Goal: Task Accomplishment & Management: Manage account settings

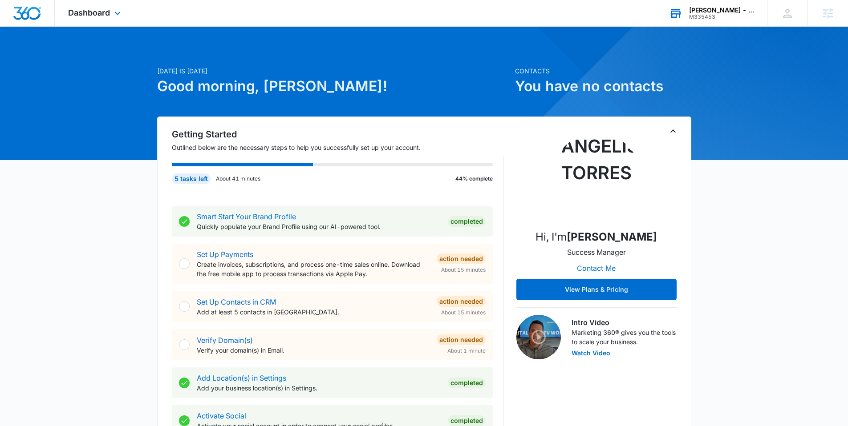
click at [717, 9] on div "[PERSON_NAME] - Image Consultant" at bounding box center [721, 10] width 65 height 7
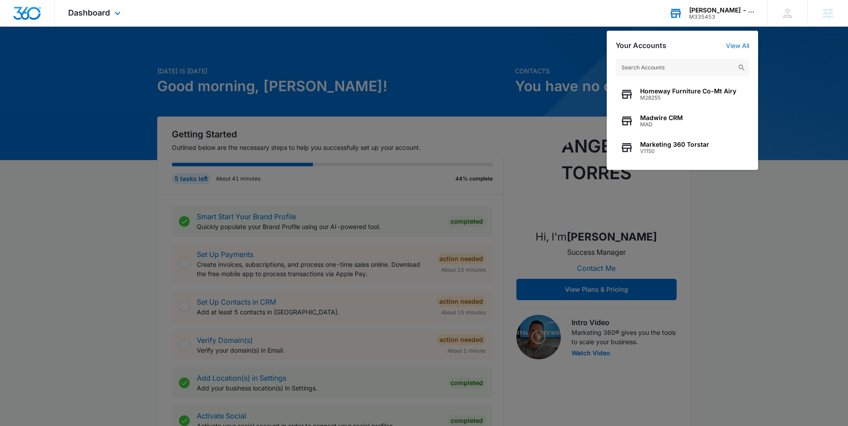
click at [723, 11] on div "[PERSON_NAME] - Image Consultant" at bounding box center [721, 10] width 65 height 7
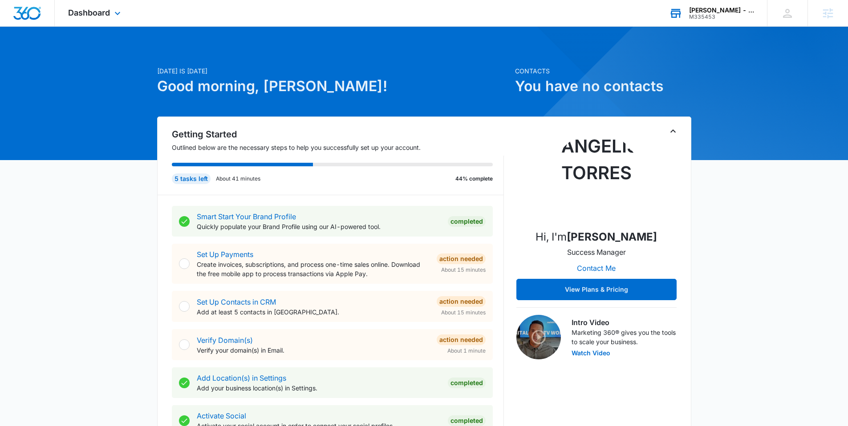
click at [721, 11] on div "[PERSON_NAME] - Image Consultant" at bounding box center [721, 10] width 65 height 7
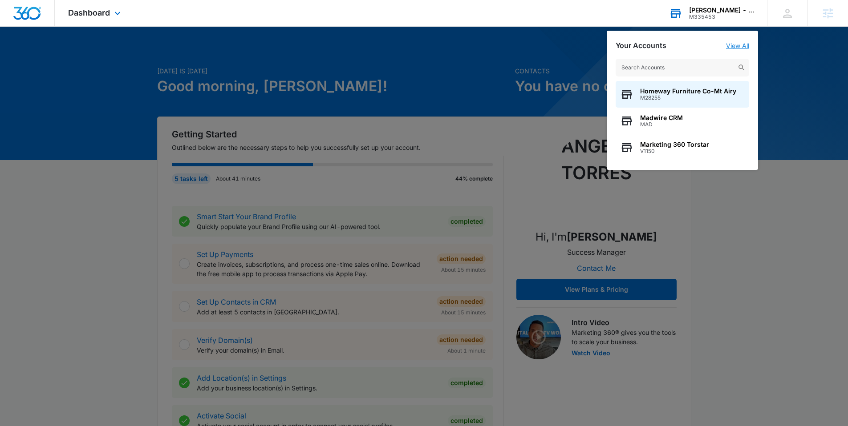
click at [738, 48] on link "View All" at bounding box center [737, 46] width 23 height 8
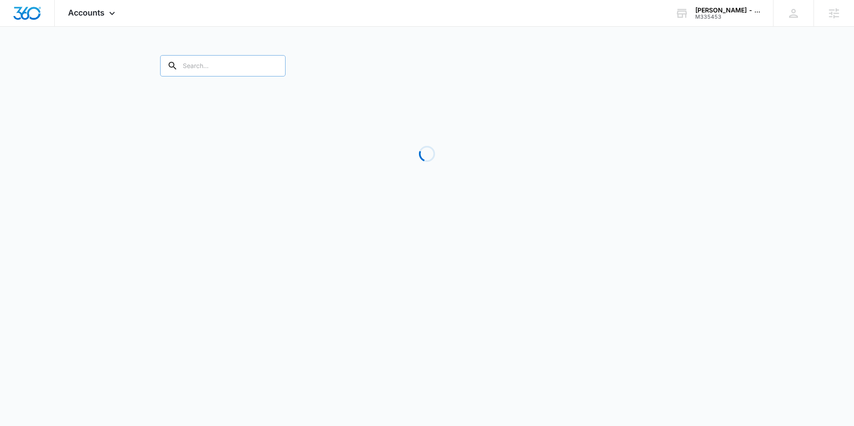
click at [221, 67] on input "text" at bounding box center [222, 65] width 125 height 21
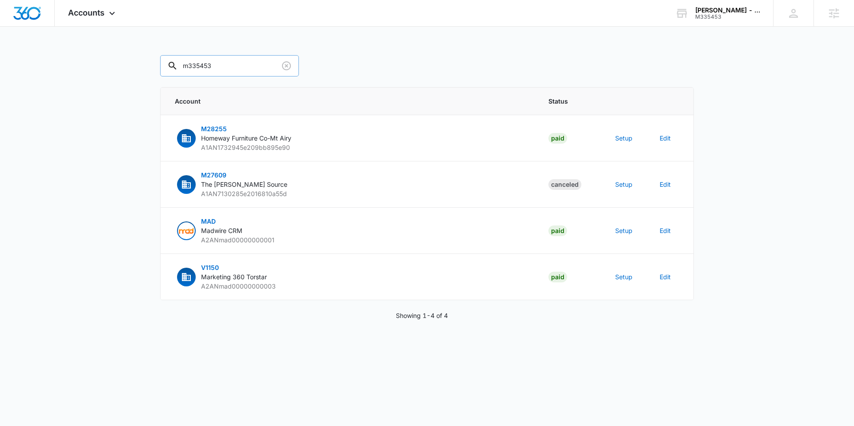
type input "m335453"
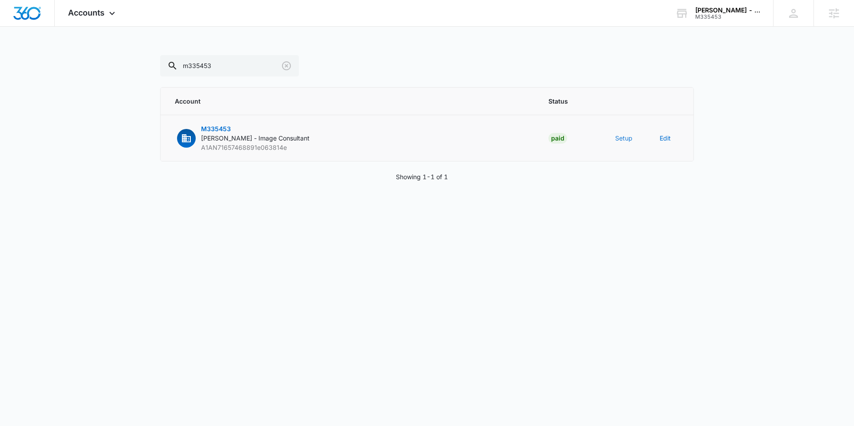
click at [627, 138] on button "Setup" at bounding box center [623, 137] width 17 height 9
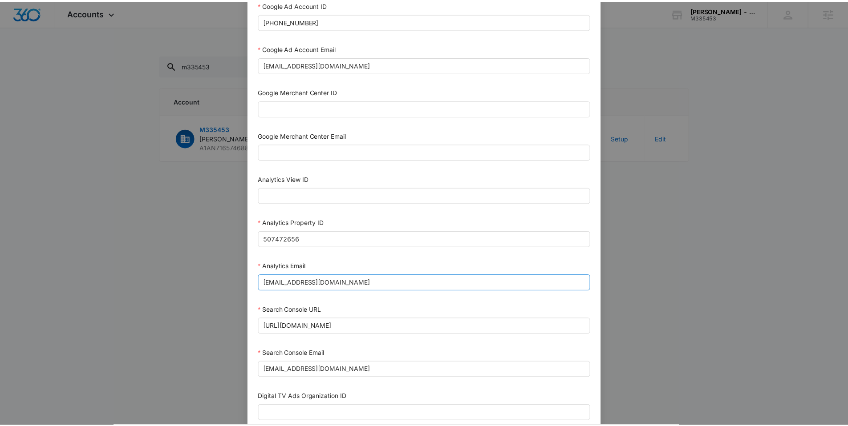
scroll to position [317, 0]
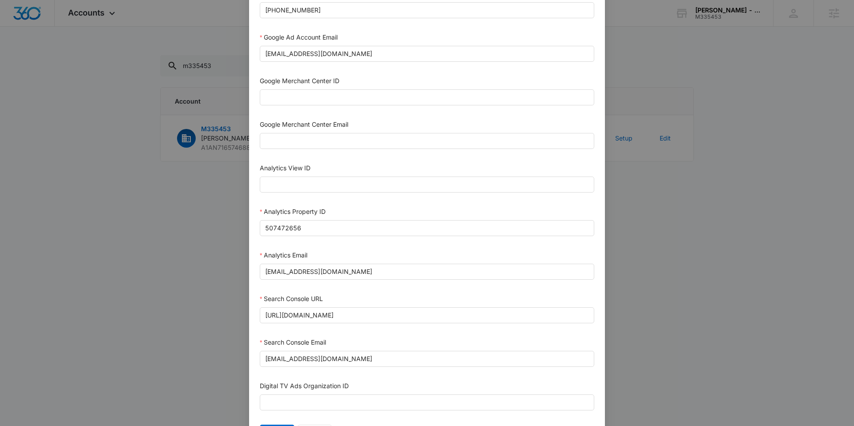
click at [151, 282] on div "Setup Account Bing Ad Account ID Bing Ad Account Email LinkedIn Ad Account ID L…" at bounding box center [427, 213] width 854 height 426
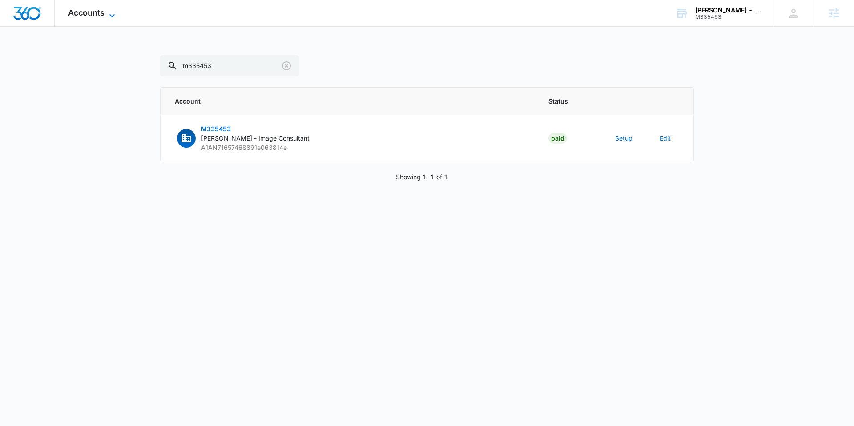
click at [92, 12] on span "Accounts" at bounding box center [86, 12] width 36 height 9
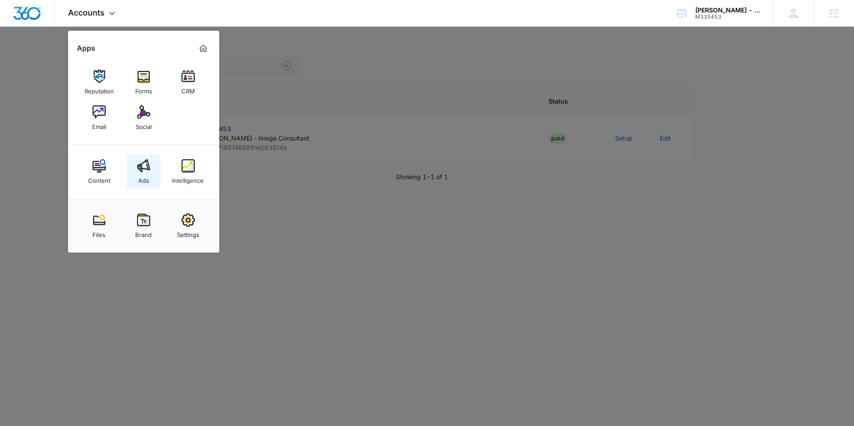
click at [140, 167] on img at bounding box center [143, 165] width 13 height 13
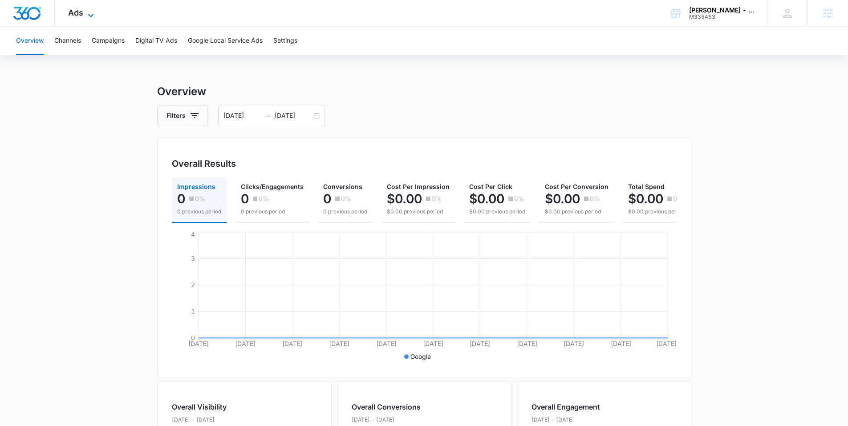
click at [81, 14] on span "Ads" at bounding box center [75, 12] width 15 height 9
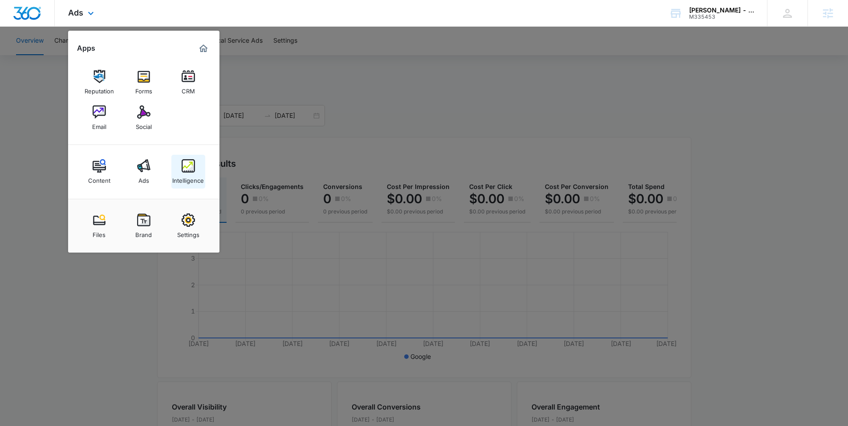
click at [189, 165] on img at bounding box center [188, 165] width 13 height 13
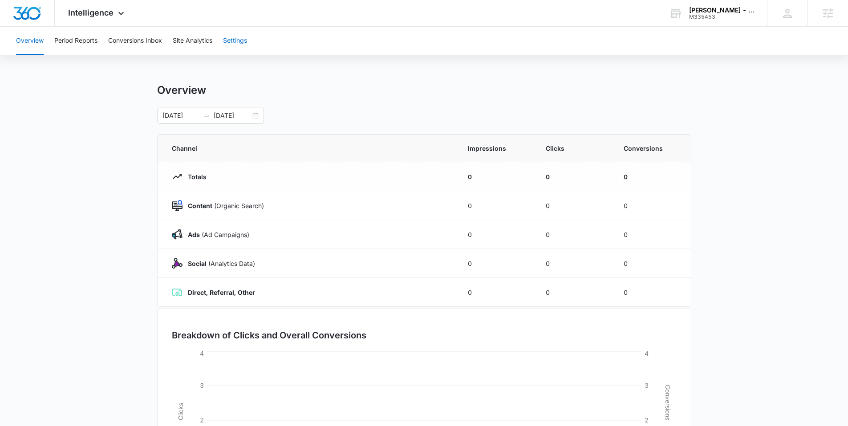
click at [235, 36] on button "Settings" at bounding box center [235, 41] width 24 height 28
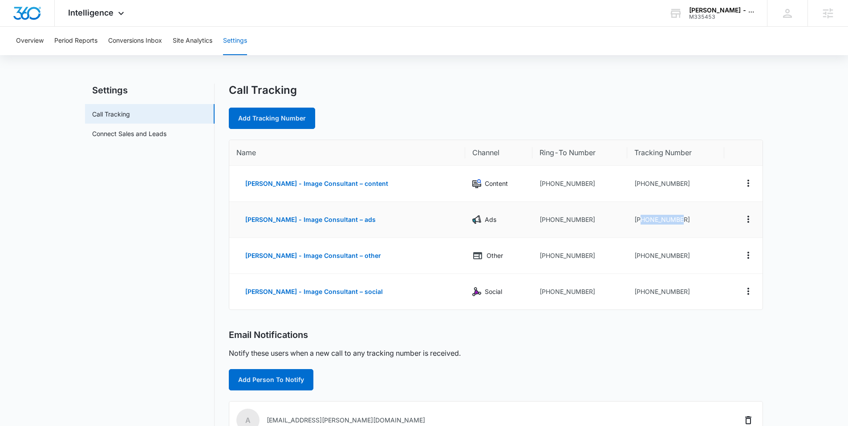
drag, startPoint x: 637, startPoint y: 219, endPoint x: 703, endPoint y: 227, distance: 65.9
click at [703, 227] on td "[PHONE_NUMBER]" at bounding box center [675, 220] width 97 height 36
copy td "4242109389"
drag, startPoint x: 133, startPoint y: 40, endPoint x: 158, endPoint y: 62, distance: 33.4
click at [133, 40] on button "Conversions Inbox" at bounding box center [135, 41] width 54 height 28
